Goal: Task Accomplishment & Management: Manage account settings

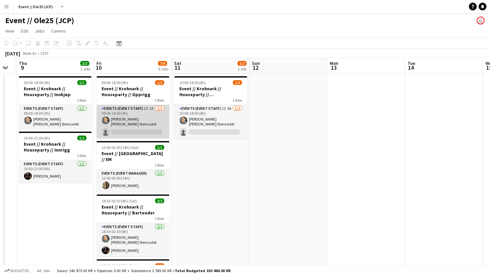
click at [133, 115] on app-card-role "Events (Event Staff) 3I 5A [DATE] 09:00-18:00 (9h) [PERSON_NAME] [PERSON_NAME] …" at bounding box center [133, 122] width 73 height 34
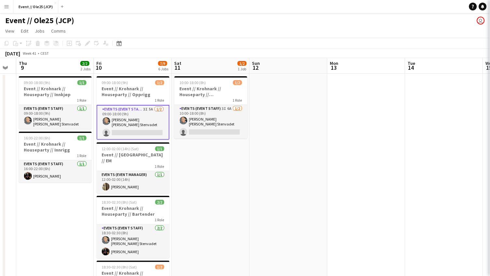
scroll to position [0, 217]
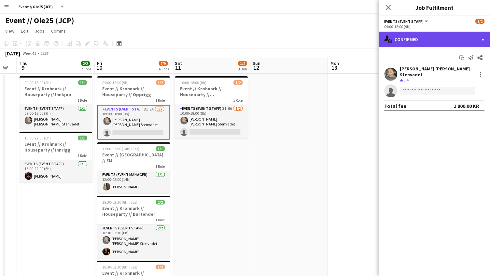
click at [430, 34] on div "single-neutral-actions-check-2 Confirmed" at bounding box center [435, 40] width 111 height 16
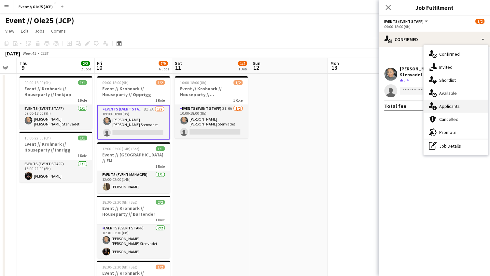
click at [452, 108] on span "Applicants" at bounding box center [450, 106] width 21 height 6
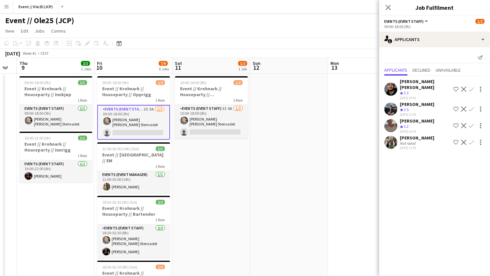
click at [473, 123] on app-icon "Confirm" at bounding box center [472, 125] width 5 height 5
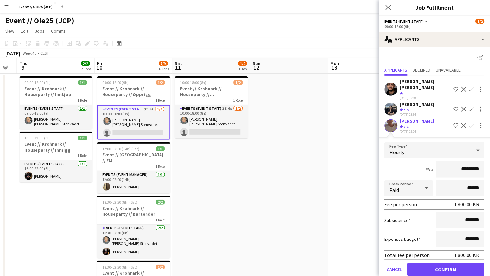
click at [437, 268] on form "Fee Type Hourly 9h x ********* Break Period Paid ****** Fee per person 1 800.00…" at bounding box center [435, 211] width 111 height 139
click at [437, 264] on button "Confirm" at bounding box center [446, 269] width 77 height 13
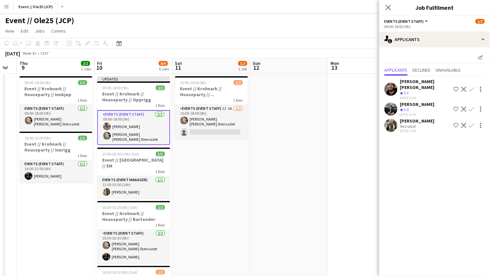
click at [428, 123] on div "[PERSON_NAME] Not rated [DATE] 11:45 Shortlist crew Decline Confirm" at bounding box center [435, 125] width 111 height 15
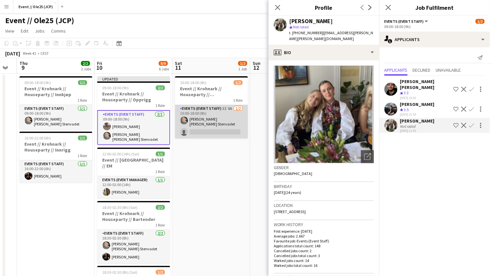
click at [200, 127] on app-card-role "Events (Event Staff) 3I 6A [DATE] 10:00-18:00 (8h) [PERSON_NAME] [PERSON_NAME] …" at bounding box center [211, 122] width 73 height 34
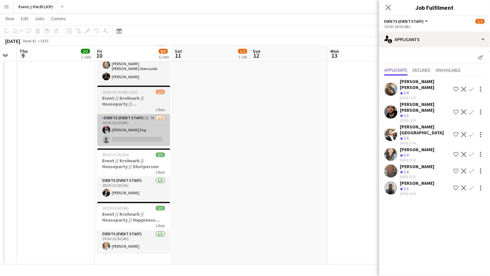
scroll to position [178, 0]
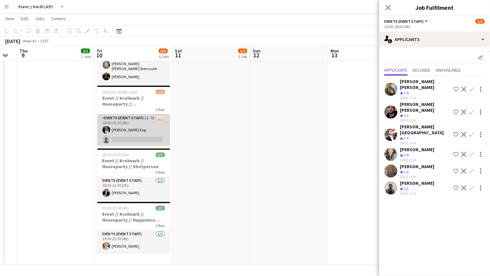
click at [143, 125] on app-card-role "Events (Event Staff) 2I 7A [DATE] 18:30-02:30 (8h) [PERSON_NAME] Eeg single-neu…" at bounding box center [133, 130] width 73 height 32
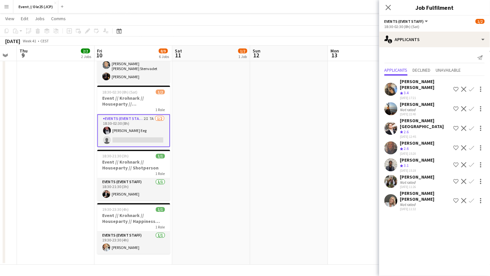
click at [473, 179] on app-icon "Confirm" at bounding box center [472, 181] width 5 height 5
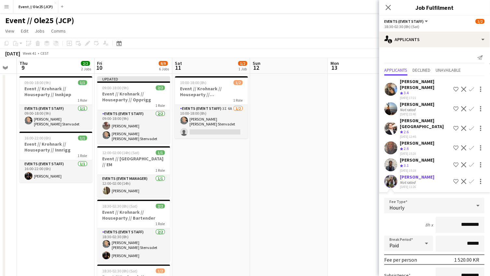
scroll to position [0, 0]
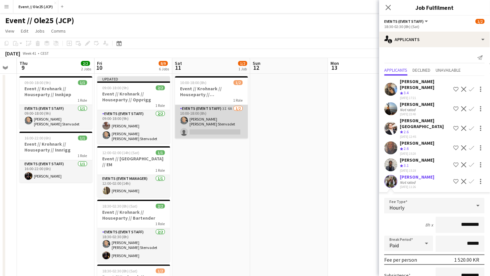
click at [224, 124] on app-card-role "Events (Event Staff) 3I 6A [DATE] 10:00-18:00 (8h) [PERSON_NAME] [PERSON_NAME] …" at bounding box center [211, 122] width 73 height 34
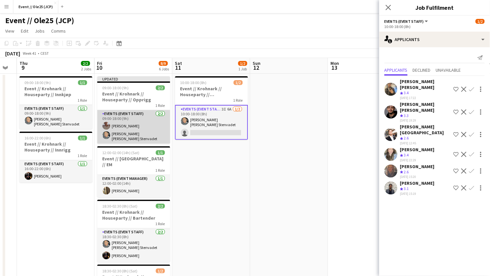
click at [149, 131] on app-card-role "Events (Event Staff) [DATE] 09:00-18:00 (9h) [PERSON_NAME] [PERSON_NAME] [PERSO…" at bounding box center [133, 127] width 73 height 34
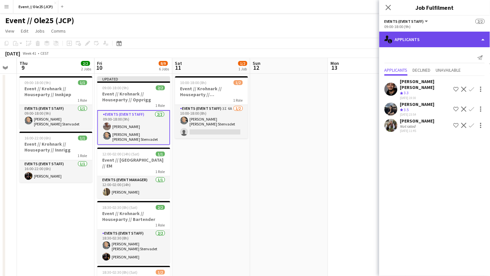
click at [415, 42] on div "single-neutral-actions-information Applicants" at bounding box center [435, 40] width 111 height 16
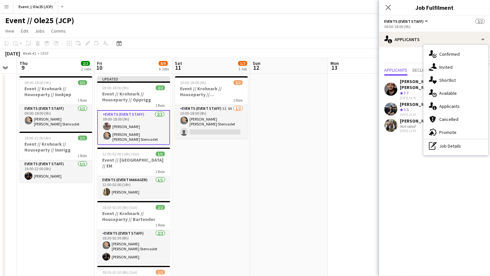
click at [303, 110] on app-date-cell at bounding box center [290, 259] width 78 height 370
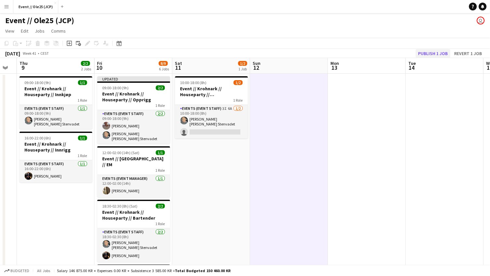
click at [437, 53] on button "Publish 1 job" at bounding box center [433, 53] width 35 height 8
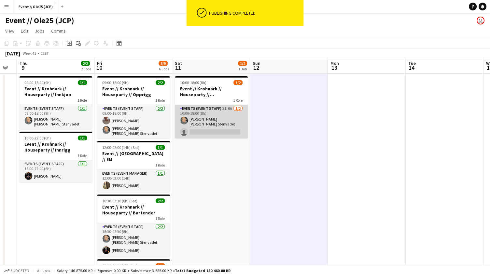
click at [211, 123] on app-card-role "Events (Event Staff) 3I 6A [DATE] 10:00-18:00 (8h) [PERSON_NAME] [PERSON_NAME] …" at bounding box center [211, 122] width 73 height 34
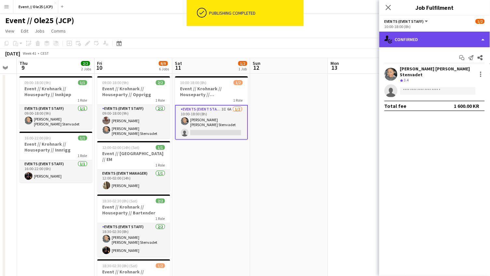
click at [436, 39] on div "single-neutral-actions-check-2 Confirmed" at bounding box center [435, 40] width 111 height 16
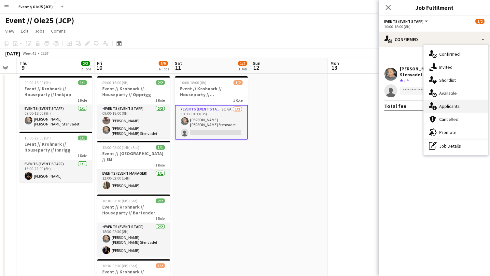
click at [461, 109] on div "single-neutral-actions-information Applicants" at bounding box center [456, 106] width 65 height 13
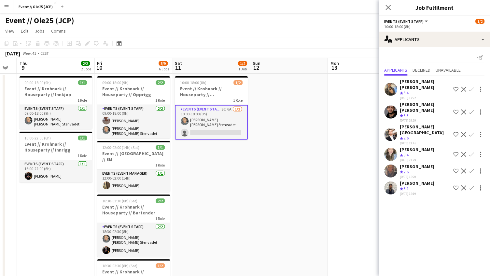
click at [320, 21] on div "Event // Ole25 (JCP) user" at bounding box center [245, 19] width 490 height 12
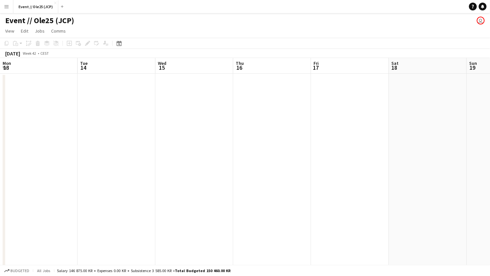
scroll to position [0, 158]
